Goal: Transaction & Acquisition: Purchase product/service

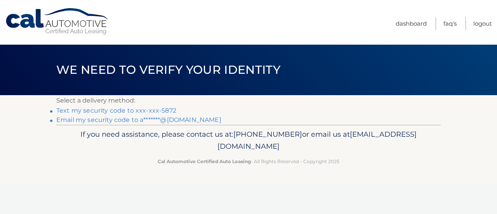
click at [110, 111] on link "Text my security code to xxx-xxx-5872" at bounding box center [116, 110] width 120 height 7
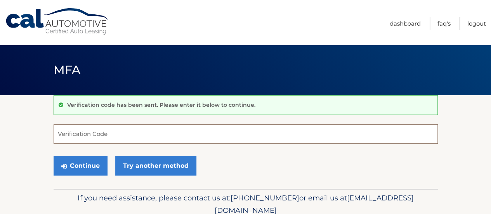
click at [124, 135] on input "Verification Code" at bounding box center [246, 133] width 384 height 19
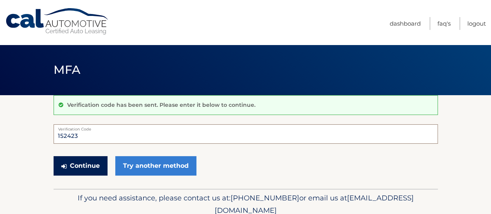
type input "152423"
click at [85, 167] on button "Continue" at bounding box center [81, 165] width 54 height 19
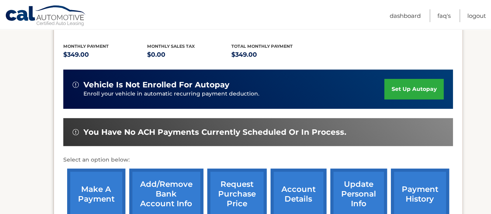
scroll to position [194, 0]
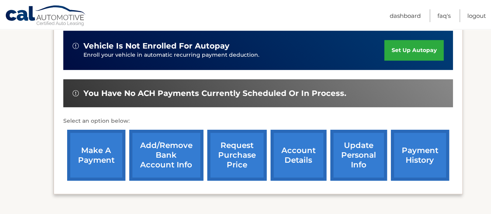
click at [102, 149] on link "make a payment" at bounding box center [96, 155] width 58 height 51
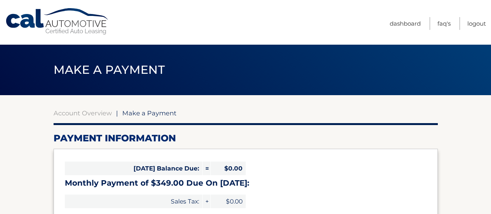
select select "YzI3M2IzNmItYTcxMC00ZmE0LTliNGUtMmU0ZDZiMzVhNTRl"
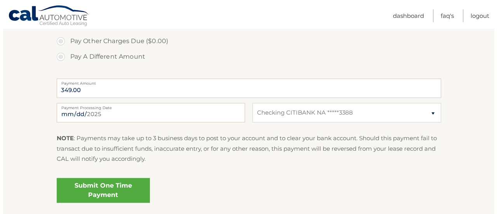
scroll to position [311, 0]
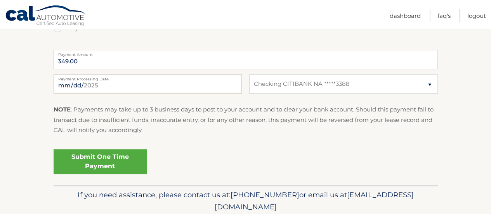
click at [115, 158] on link "Submit One Time Payment" at bounding box center [100, 161] width 93 height 25
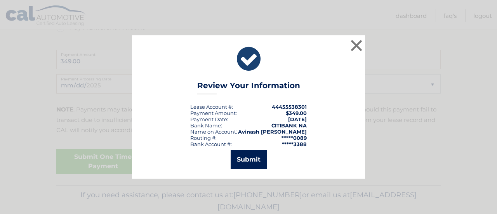
click at [246, 162] on button "Submit" at bounding box center [249, 159] width 36 height 19
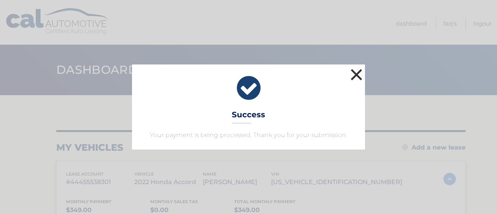
click at [356, 72] on button "×" at bounding box center [357, 75] width 16 height 16
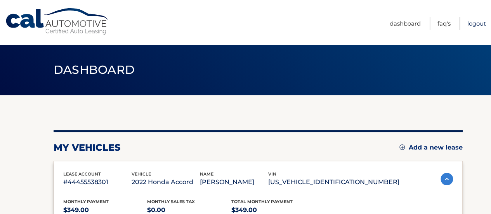
click at [473, 24] on link "Logout" at bounding box center [477, 23] width 19 height 13
